Goal: Obtain resource: Download file/media

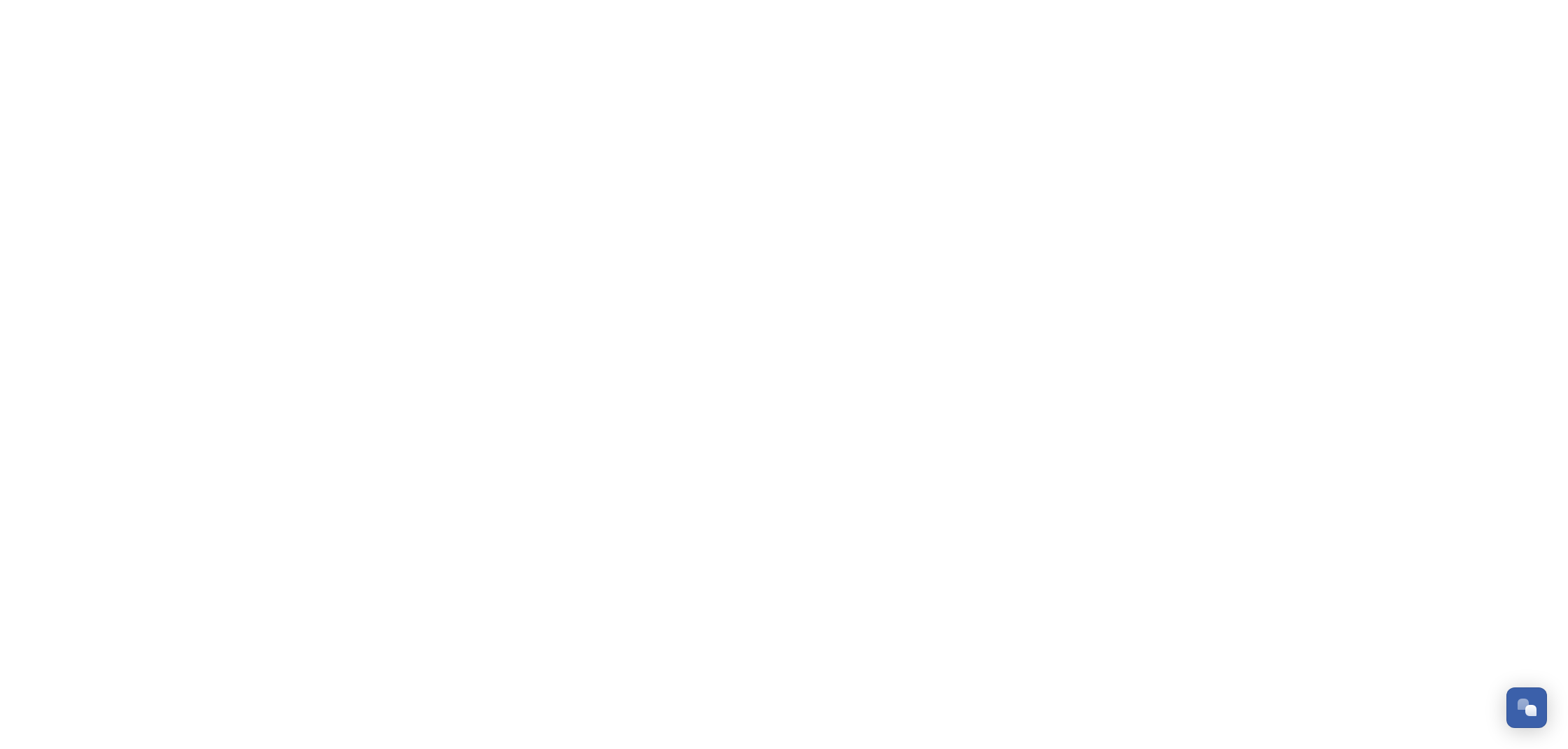
drag, startPoint x: 0, startPoint y: 0, endPoint x: 1055, endPoint y: 28, distance: 1055.4
click at [1055, 0] on html "Dismiss GoSquared Assistant Chat with SnapSea Team GoSquared Assistant Submit G…" at bounding box center [784, 0] width 1568 height 0
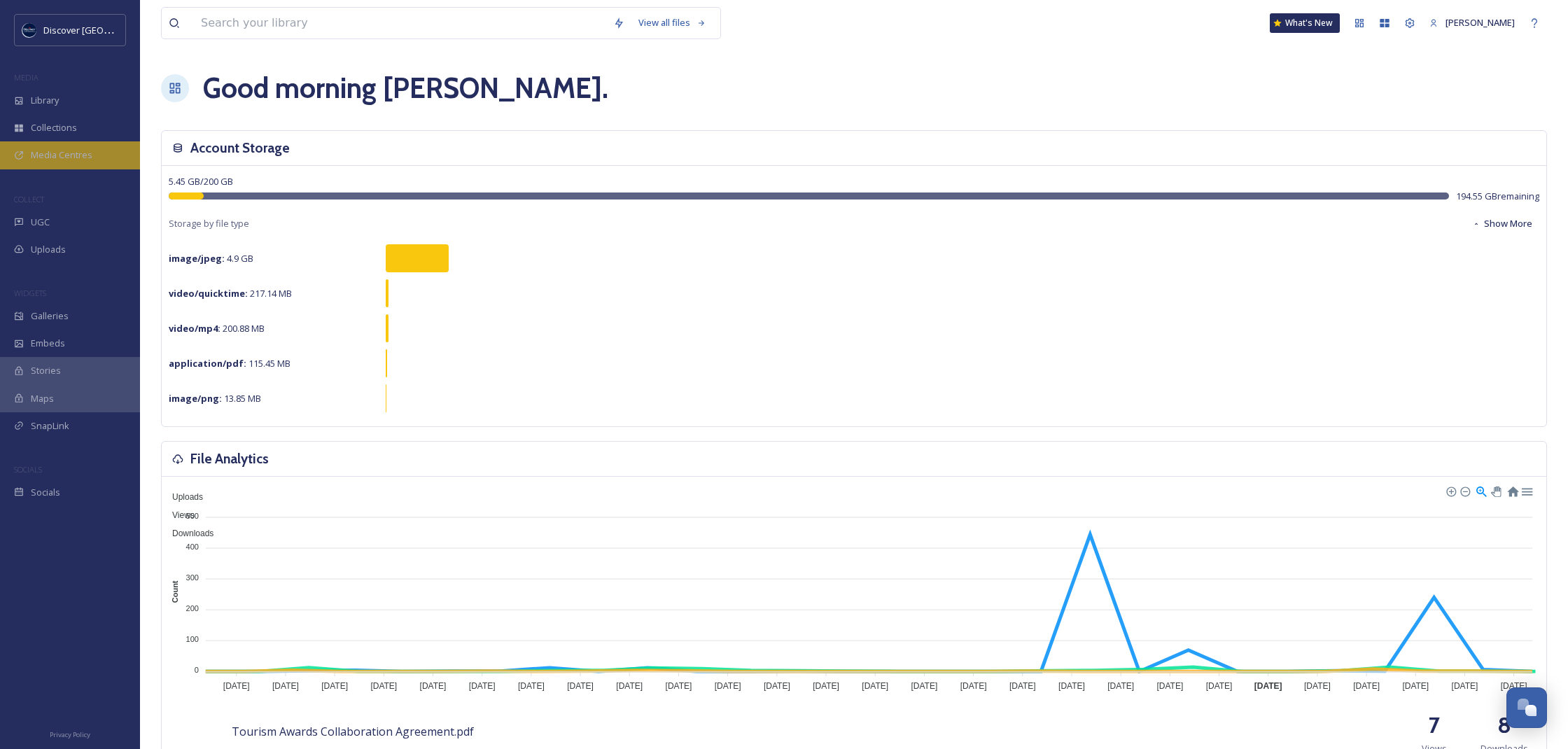
click at [69, 154] on span "Media Centres" at bounding box center [61, 154] width 61 height 13
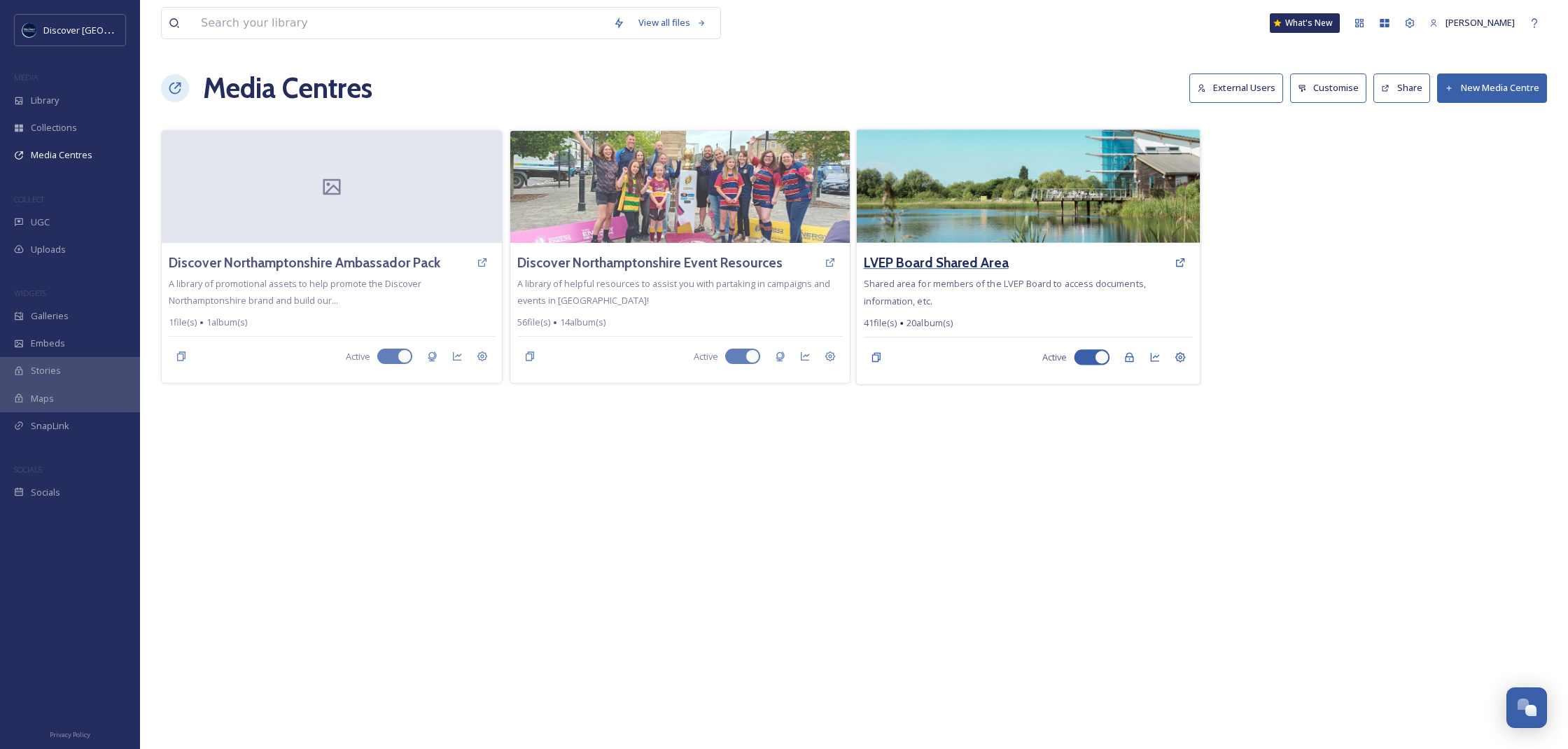
click at [936, 265] on h3 "LVEP Board Shared Area" at bounding box center [936, 263] width 145 height 21
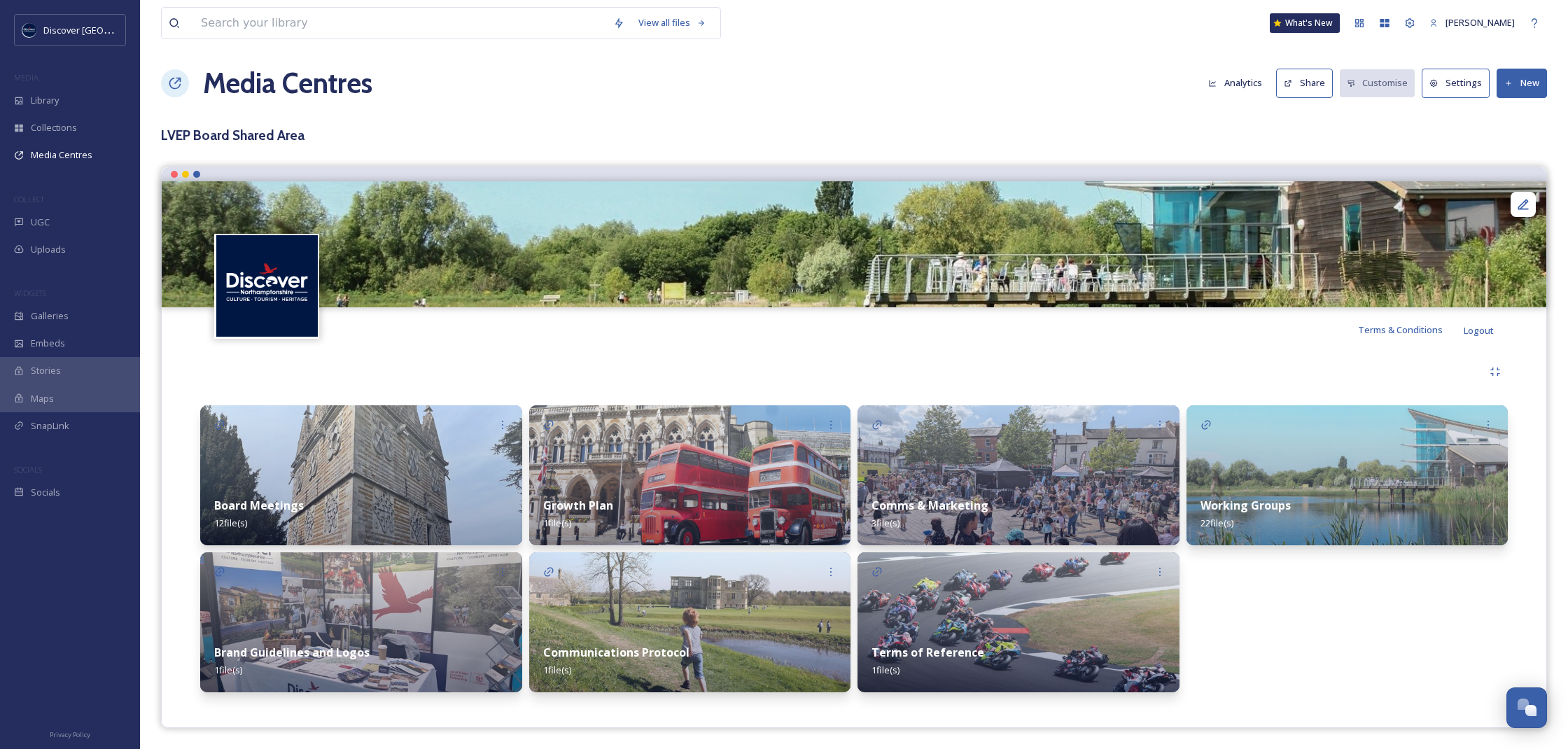
scroll to position [4, 0]
click at [1297, 447] on img at bounding box center [1348, 476] width 322 height 140
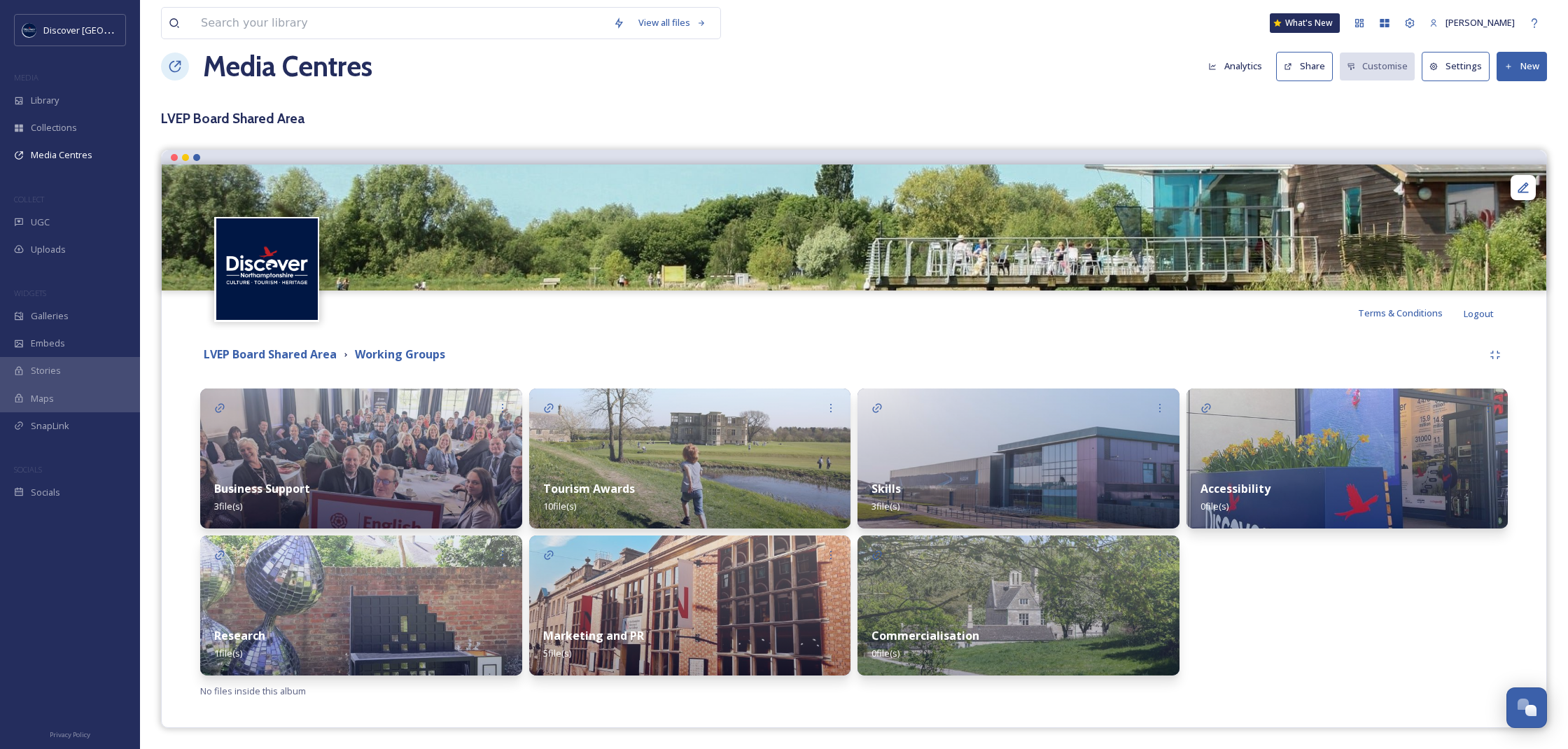
scroll to position [21, 0]
click at [710, 491] on div "Tourism Awards 10 file(s)" at bounding box center [690, 497] width 322 height 62
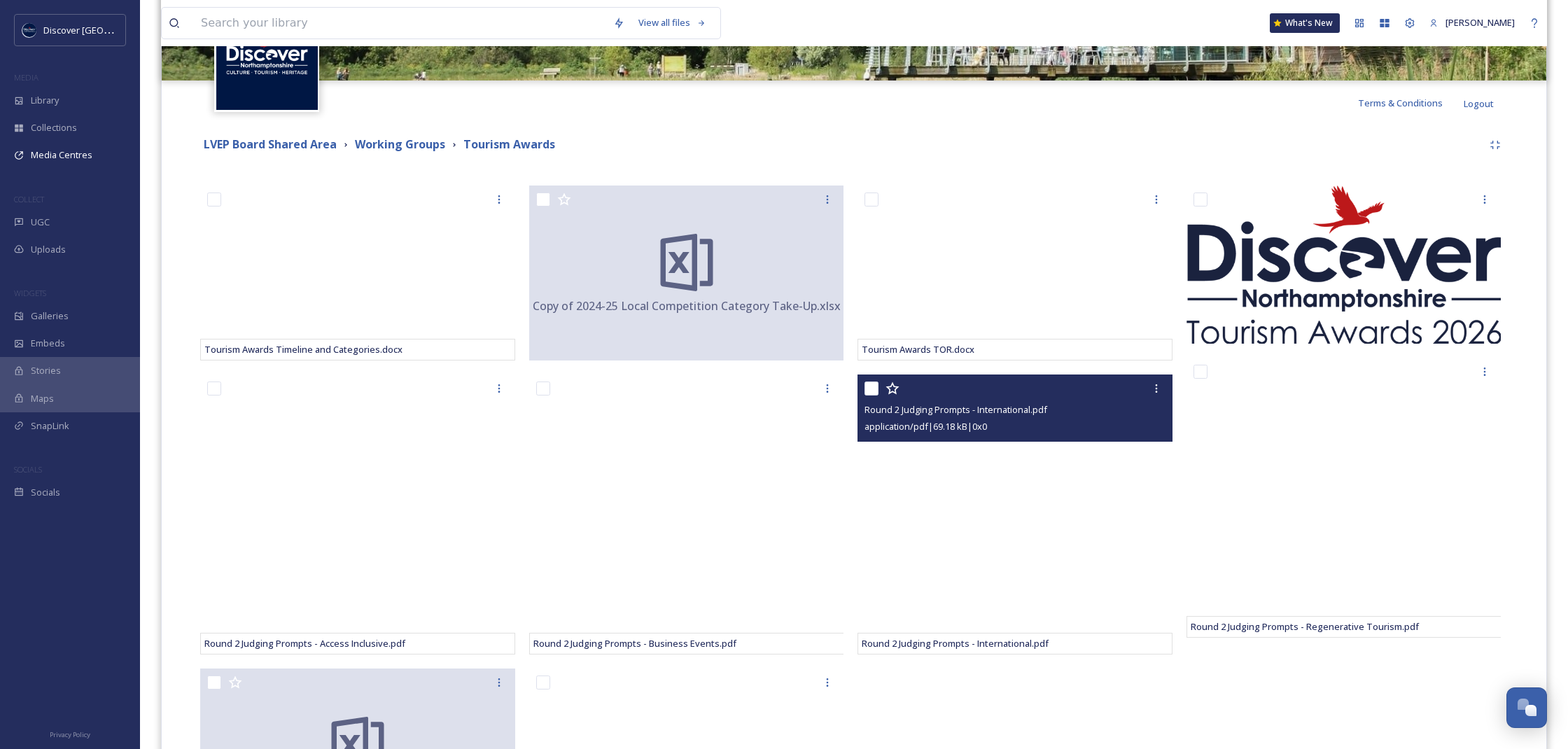
scroll to position [229, 0]
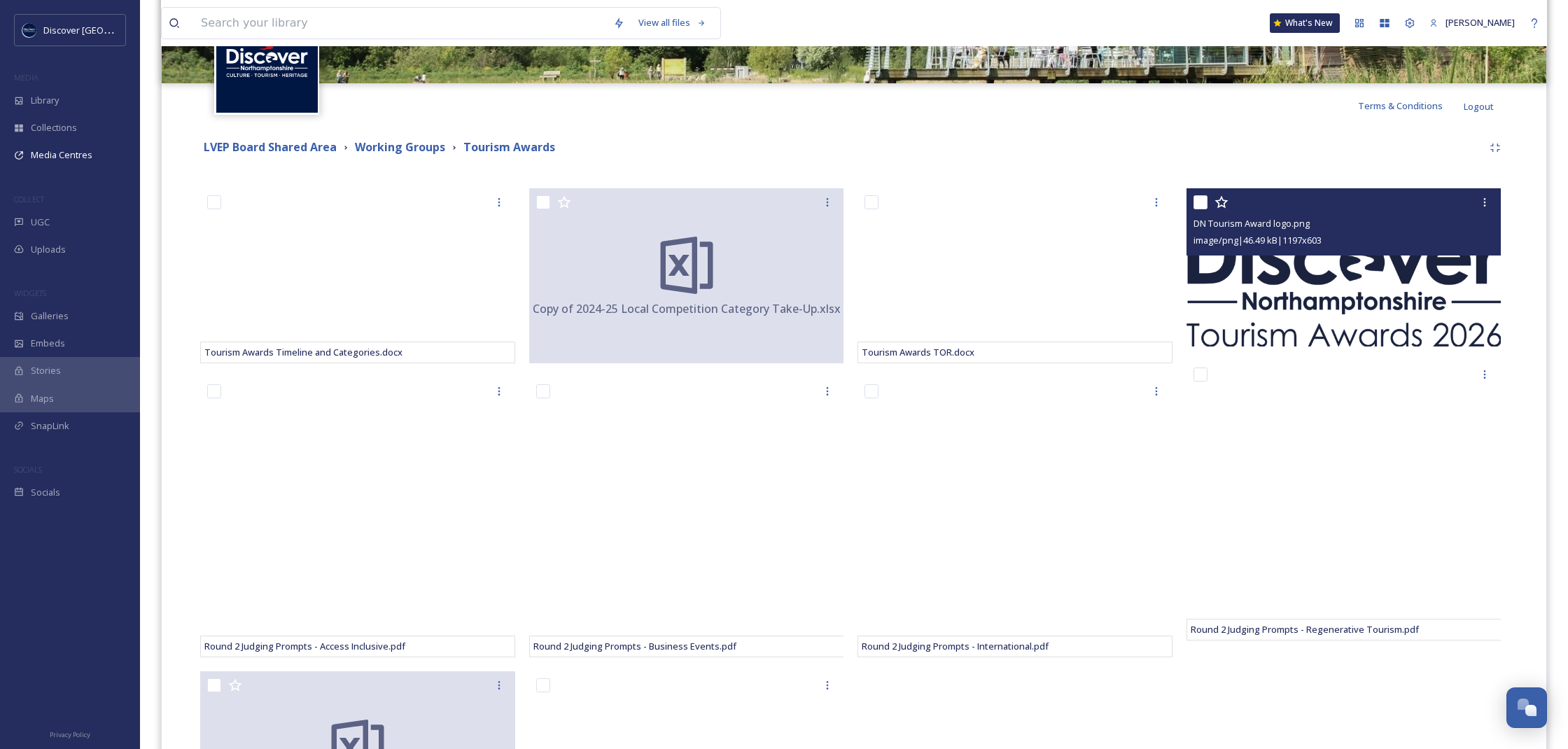
click at [1299, 303] on img at bounding box center [1344, 267] width 315 height 159
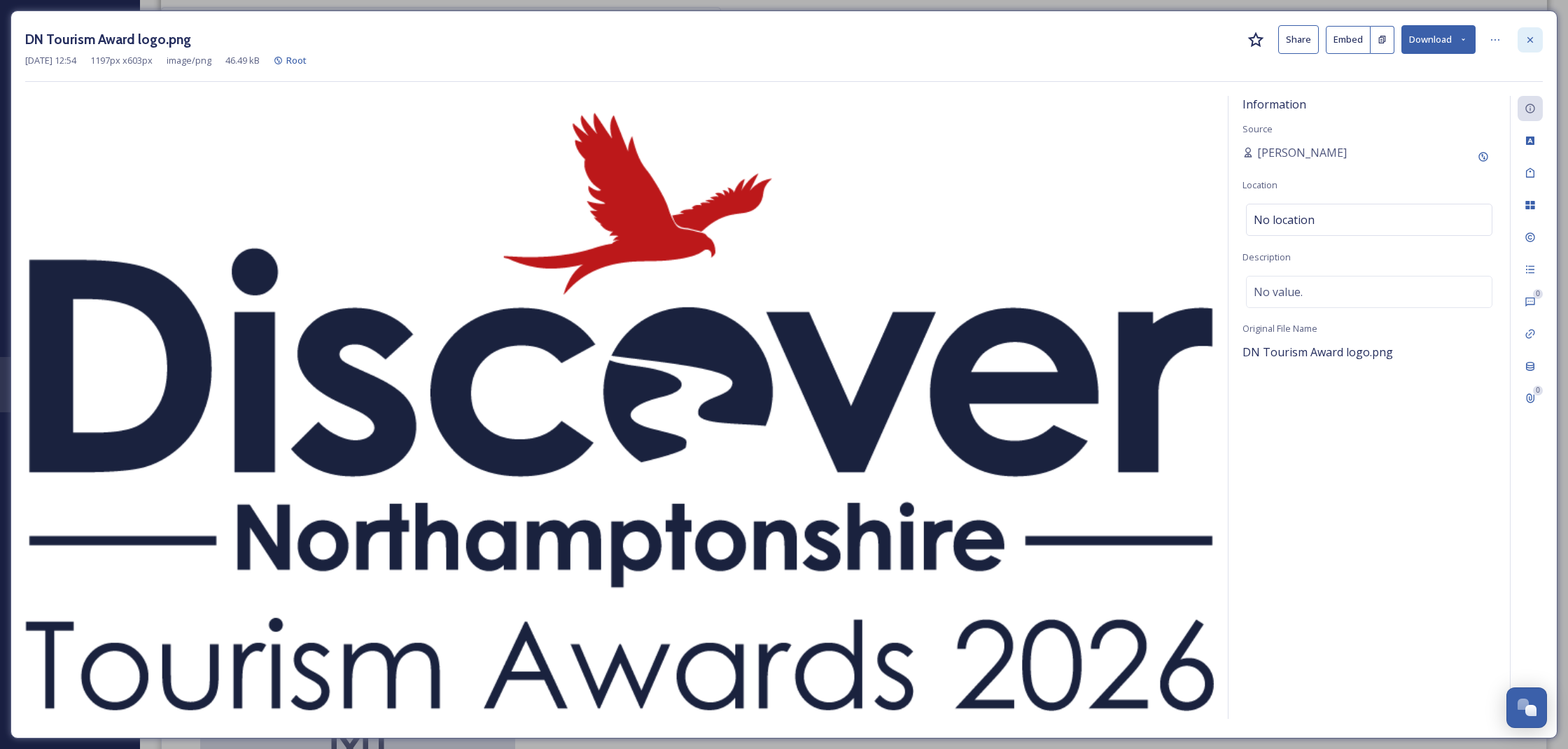
click at [1524, 37] on icon at bounding box center [1529, 40] width 11 height 11
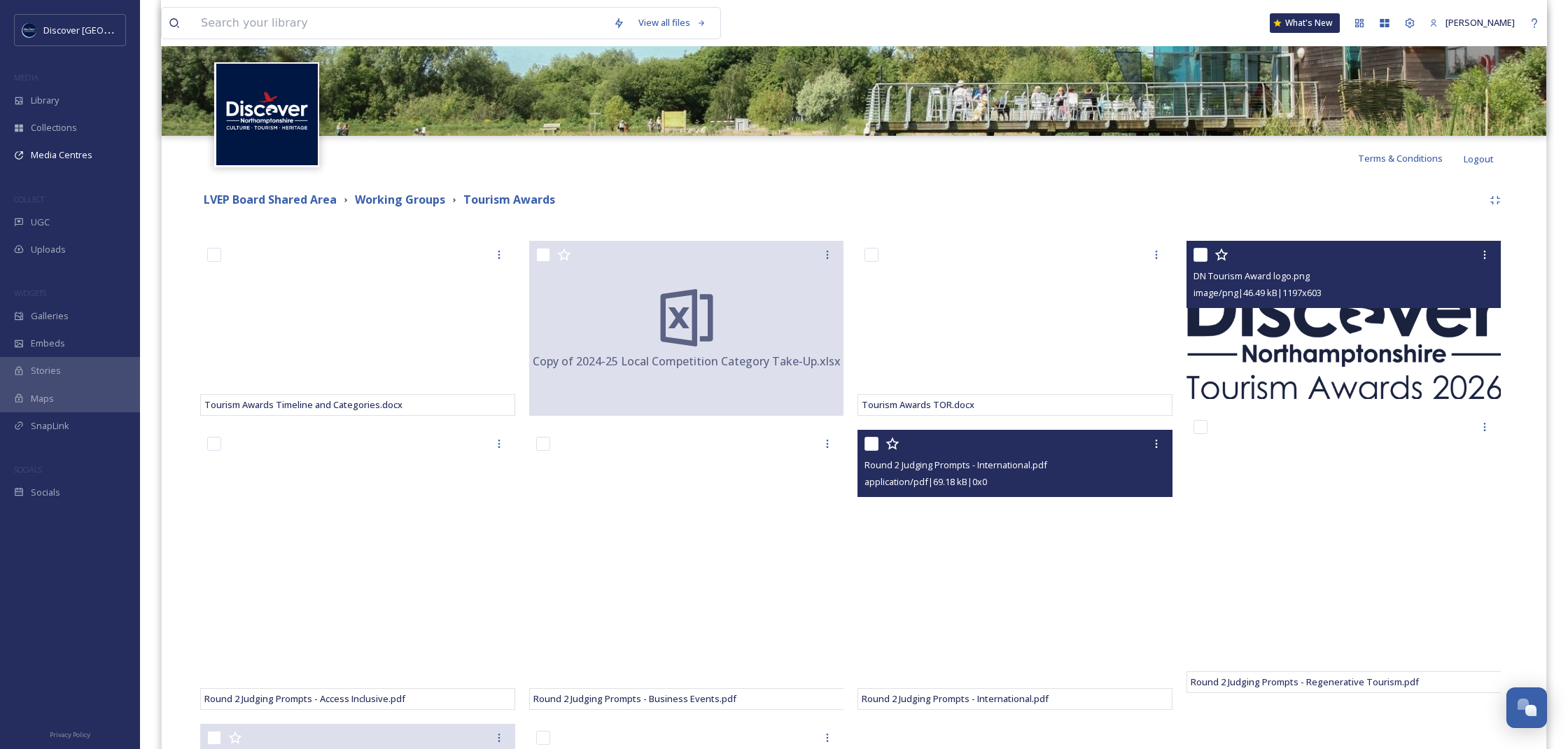
scroll to position [176, 0]
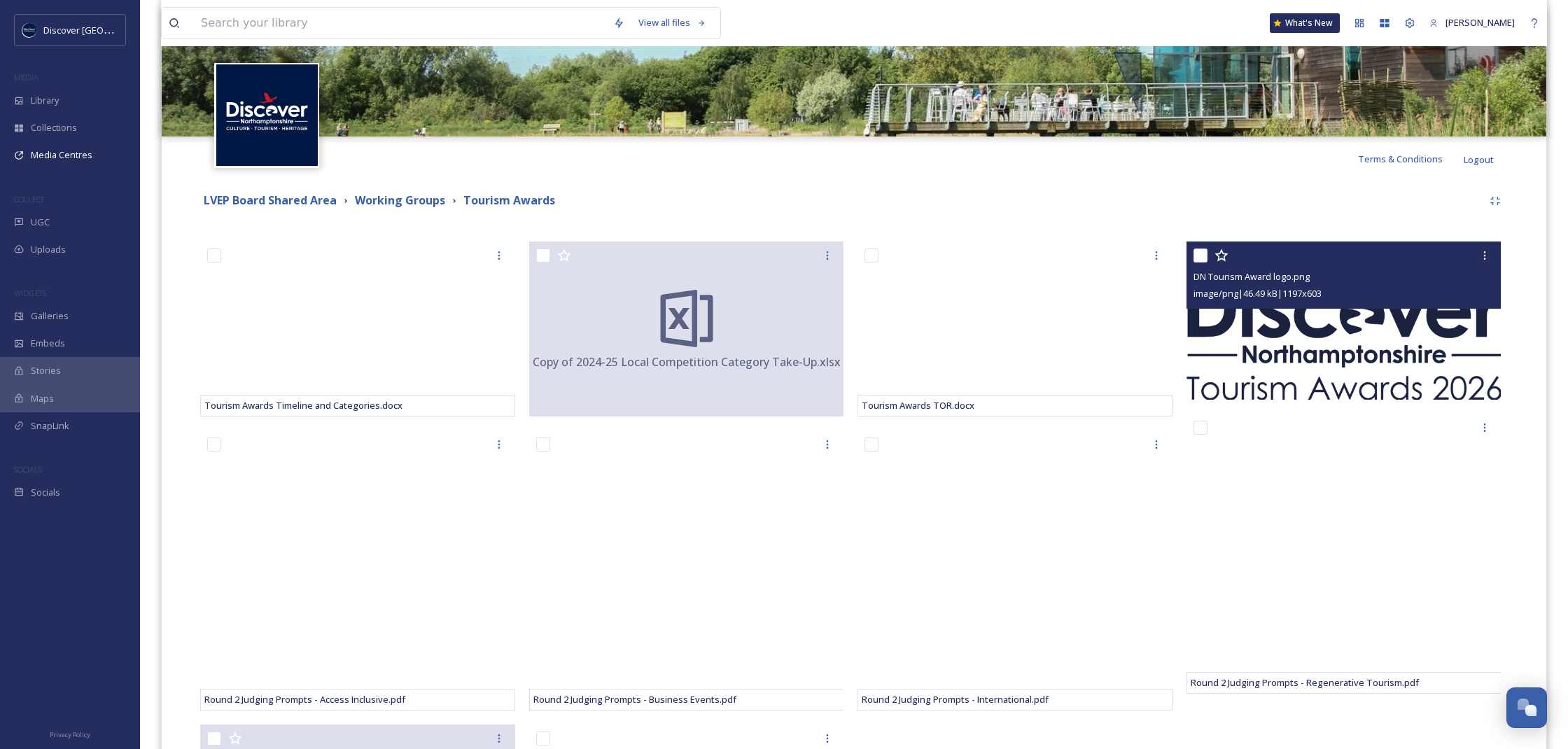
click at [1324, 363] on img at bounding box center [1344, 320] width 315 height 159
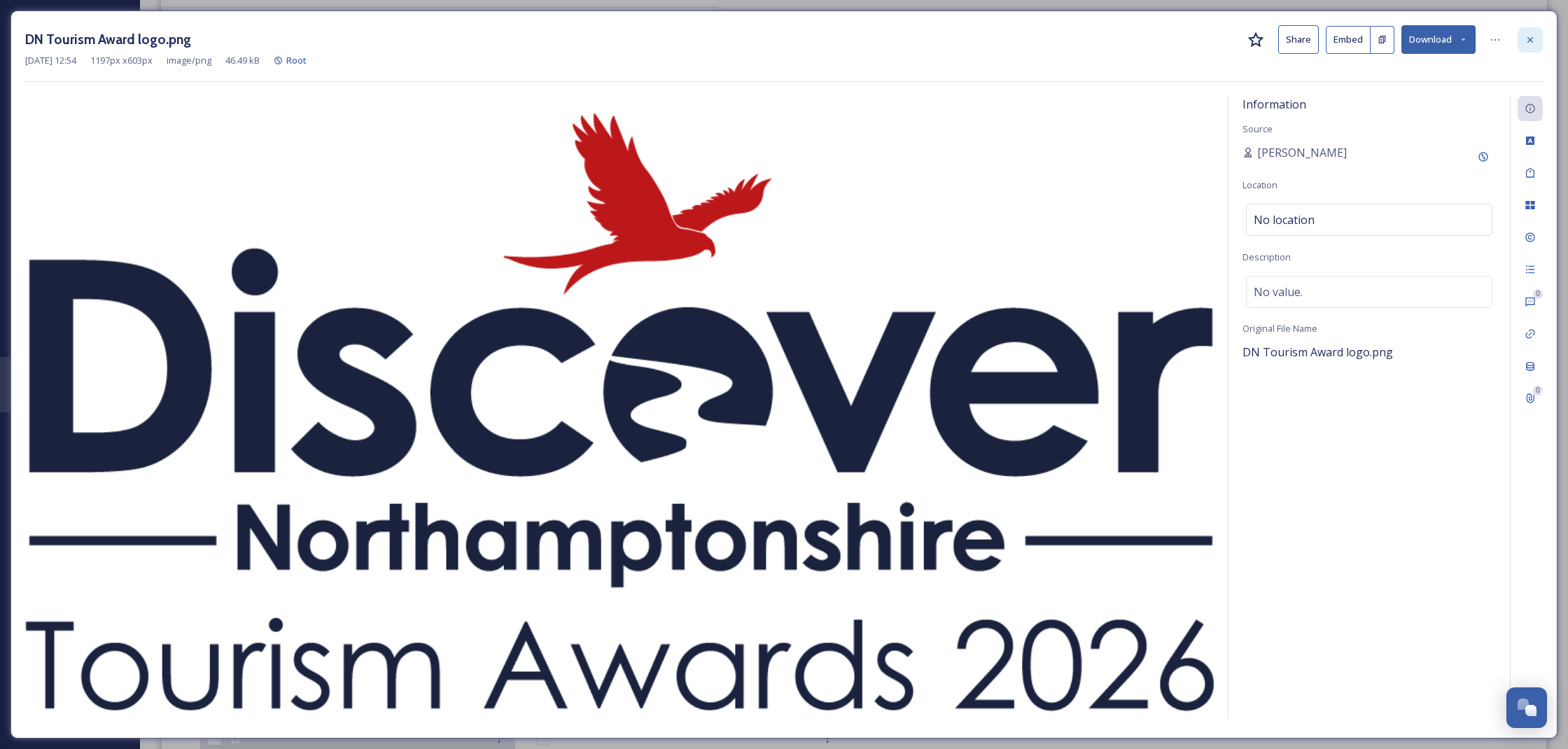
click at [1529, 40] on icon at bounding box center [1529, 40] width 11 height 11
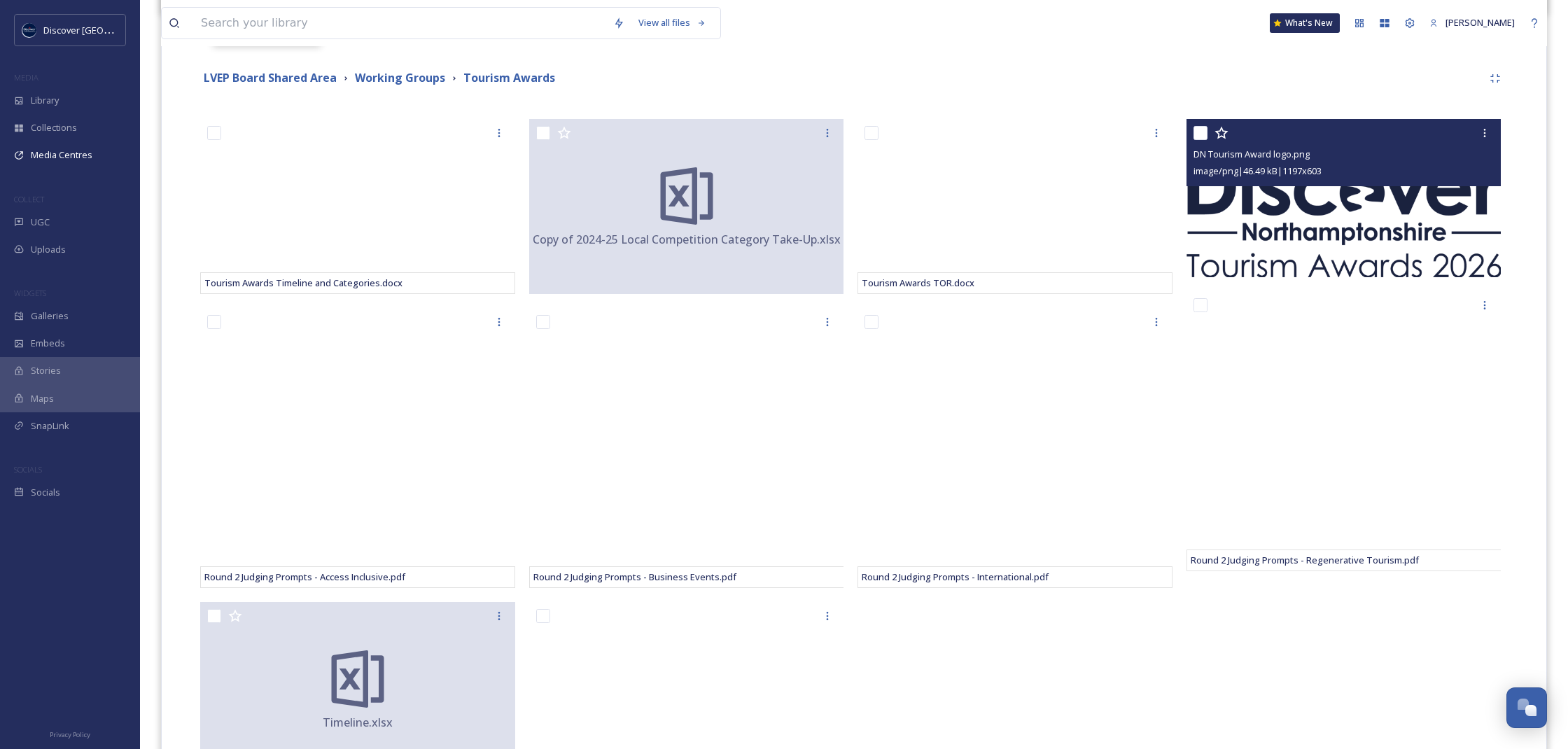
scroll to position [347, 0]
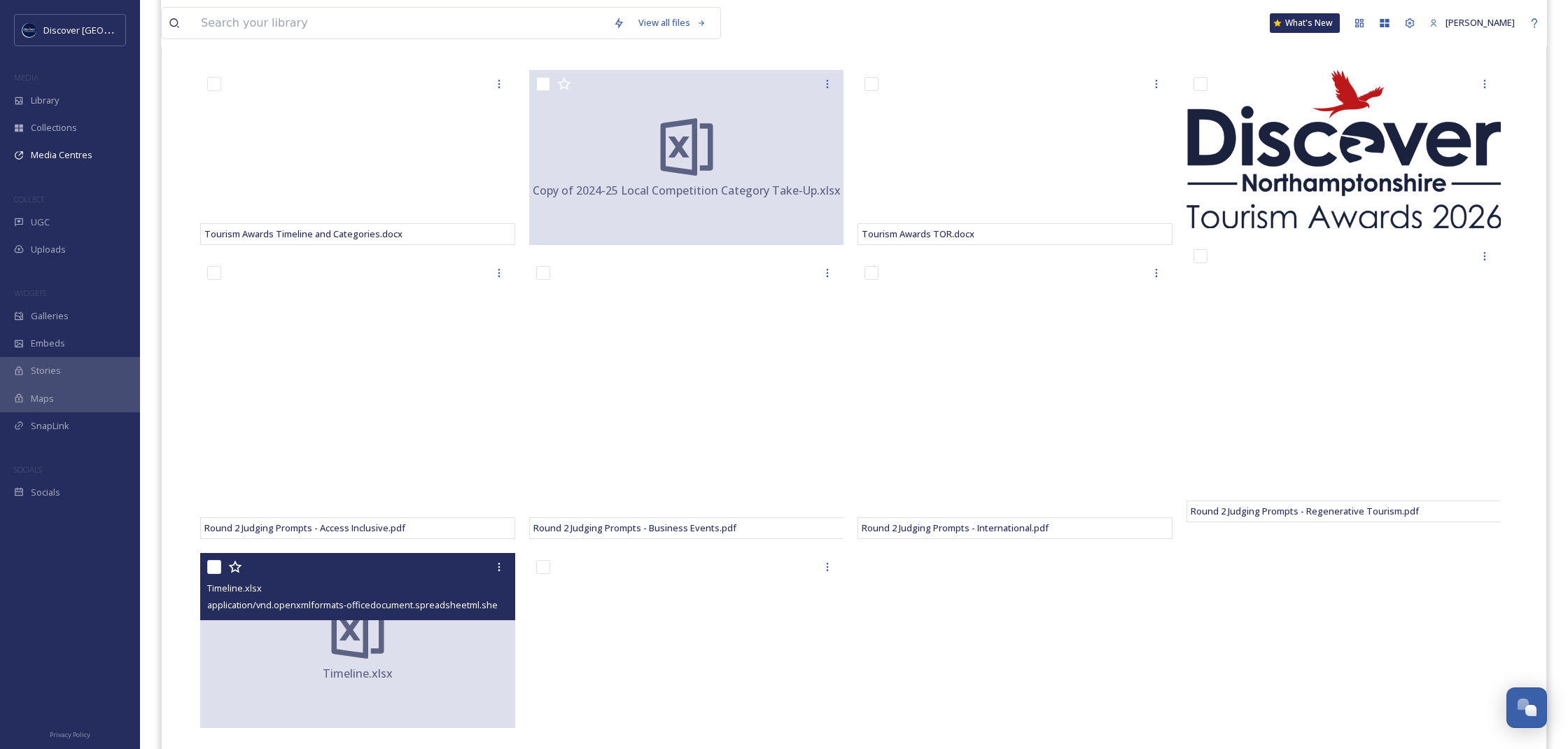
click at [409, 620] on div "Timeline.xlsx" at bounding box center [358, 639] width 315 height 175
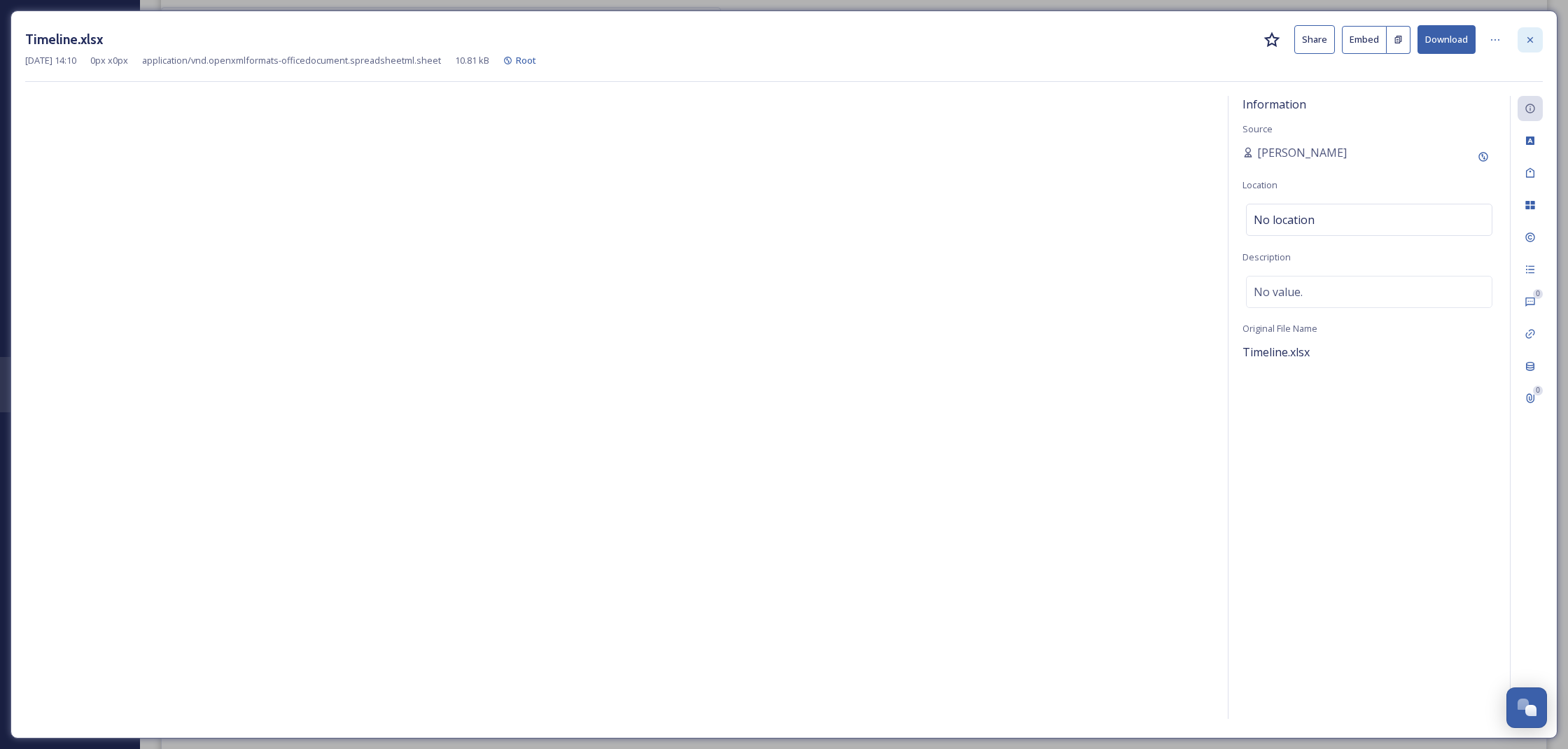
click at [1525, 36] on icon at bounding box center [1529, 40] width 11 height 11
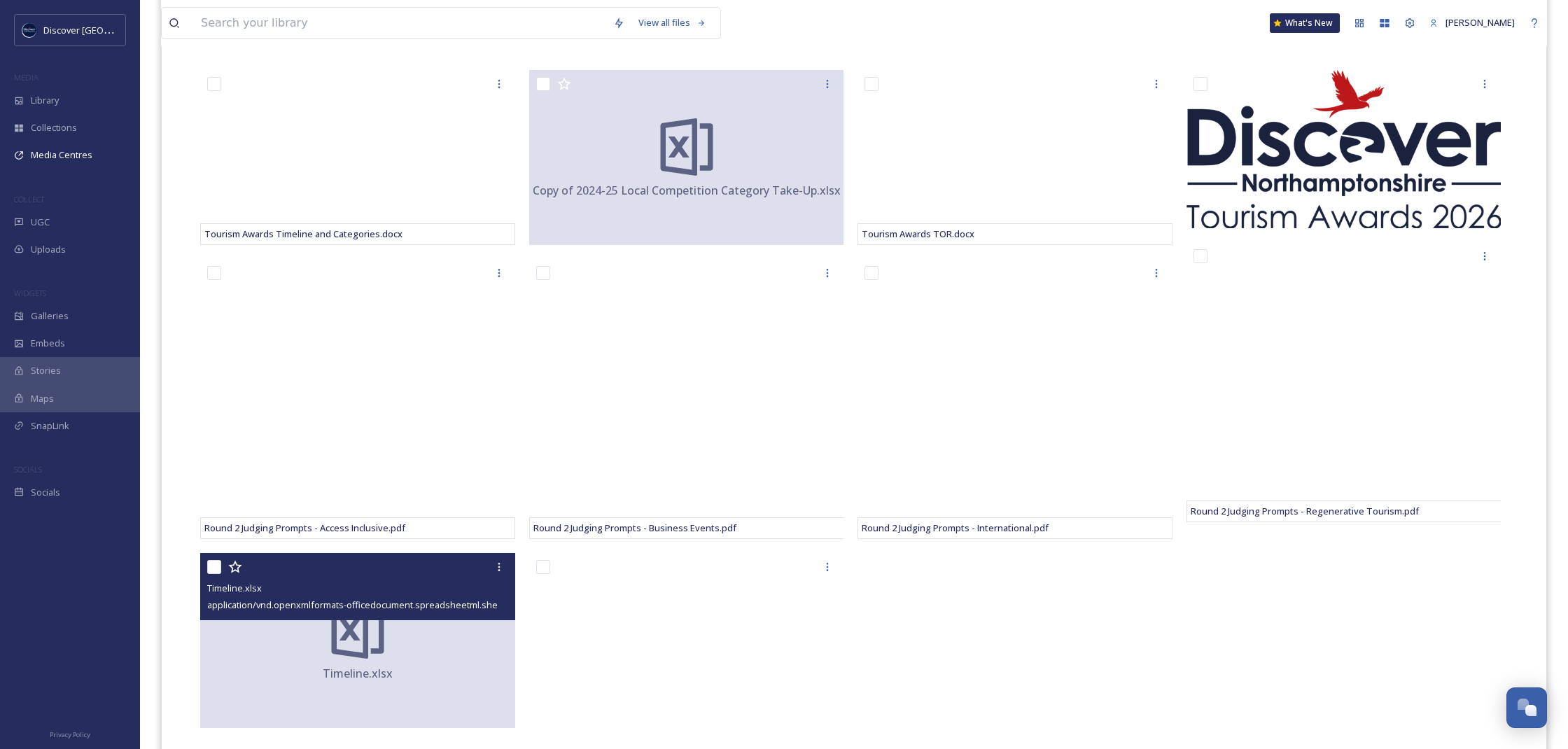
scroll to position [358, 0]
